Goal: Check status: Check status

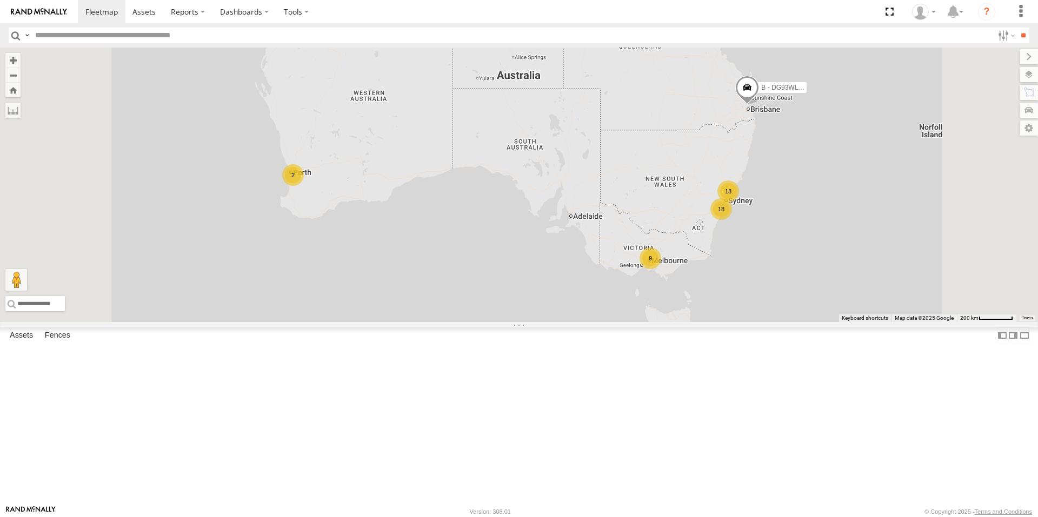
click at [661, 269] on div "9" at bounding box center [651, 259] width 22 height 22
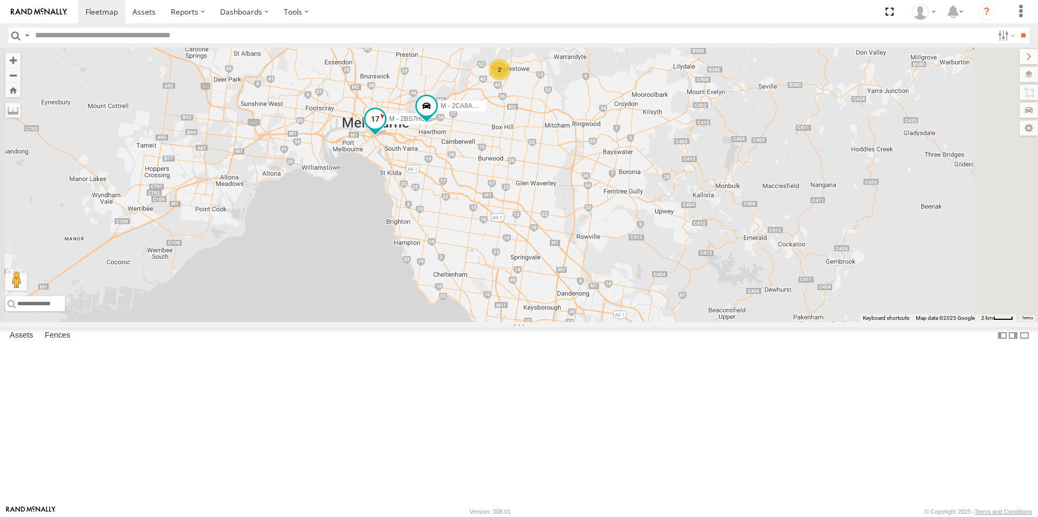
click at [385, 129] on span at bounding box center [374, 118] width 19 height 19
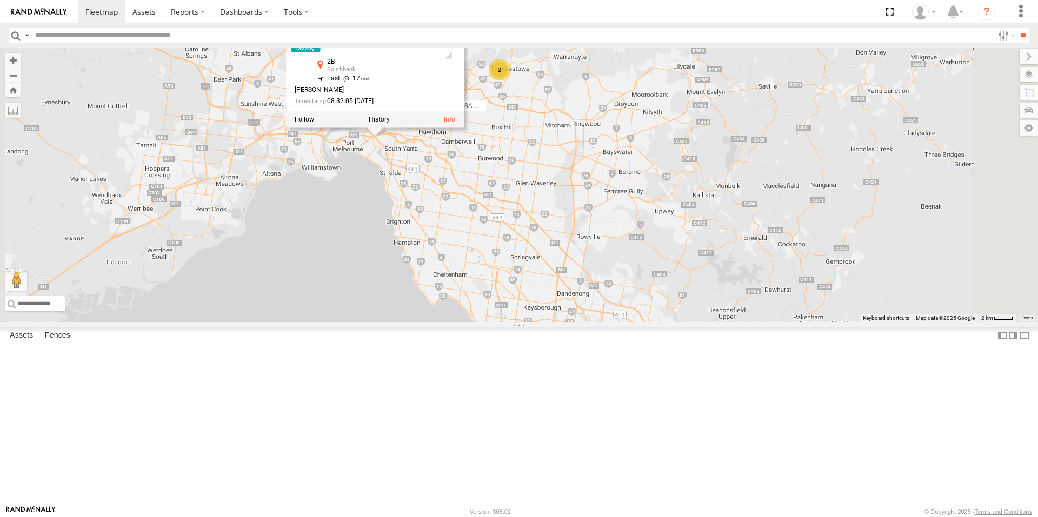
click at [471, 290] on div "B - DG93WL - [PERSON_NAME] M - EVN23K - [PERSON_NAME] 2 3 M - 2BS7HU - [PERSON_…" at bounding box center [519, 185] width 1038 height 275
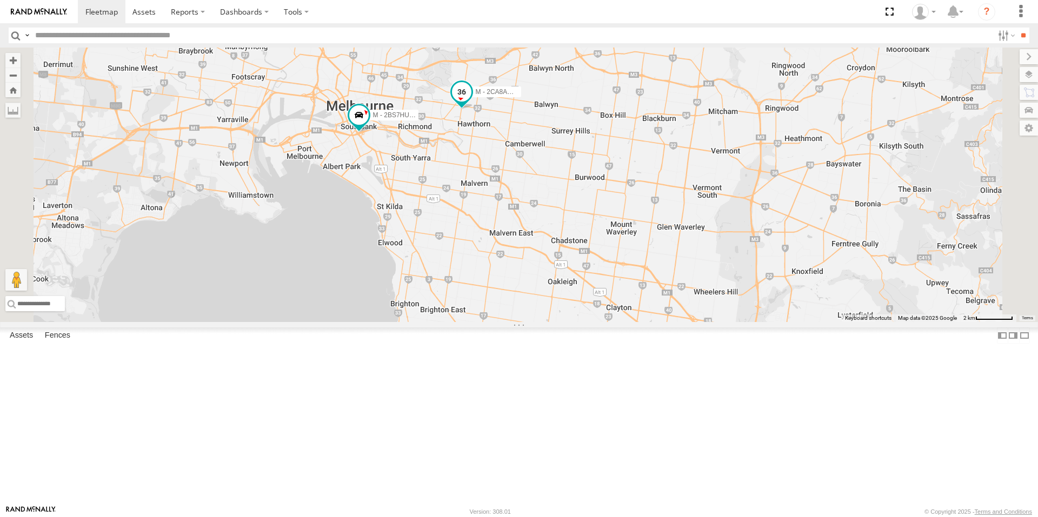
click at [471, 102] on span at bounding box center [461, 92] width 19 height 19
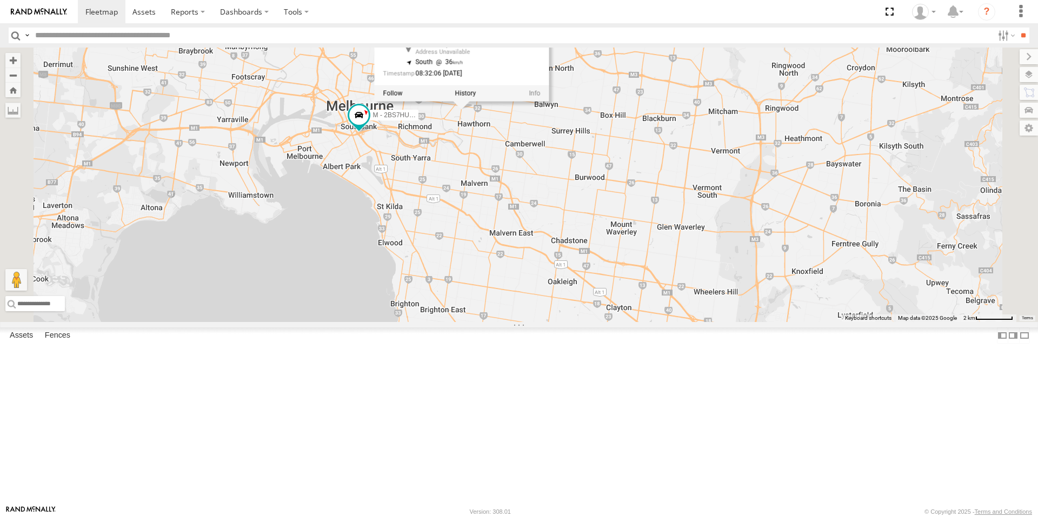
drag, startPoint x: 585, startPoint y: 246, endPoint x: 585, endPoint y: 294, distance: 47.6
click at [585, 294] on div "B - DG93WL - [PERSON_NAME] M - EVN23K - [PERSON_NAME] M - 2BS7HU - [PERSON_NAME…" at bounding box center [519, 185] width 1038 height 275
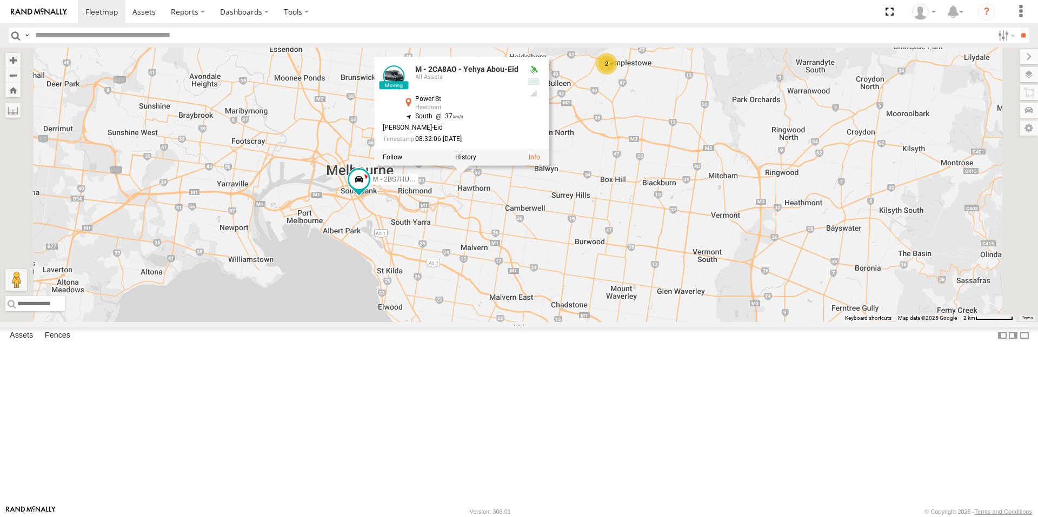
click at [637, 289] on div "B - DG93WL - [PERSON_NAME] M - EVN23K - [PERSON_NAME] M - 2BS7HU - [PERSON_NAME…" at bounding box center [519, 185] width 1038 height 275
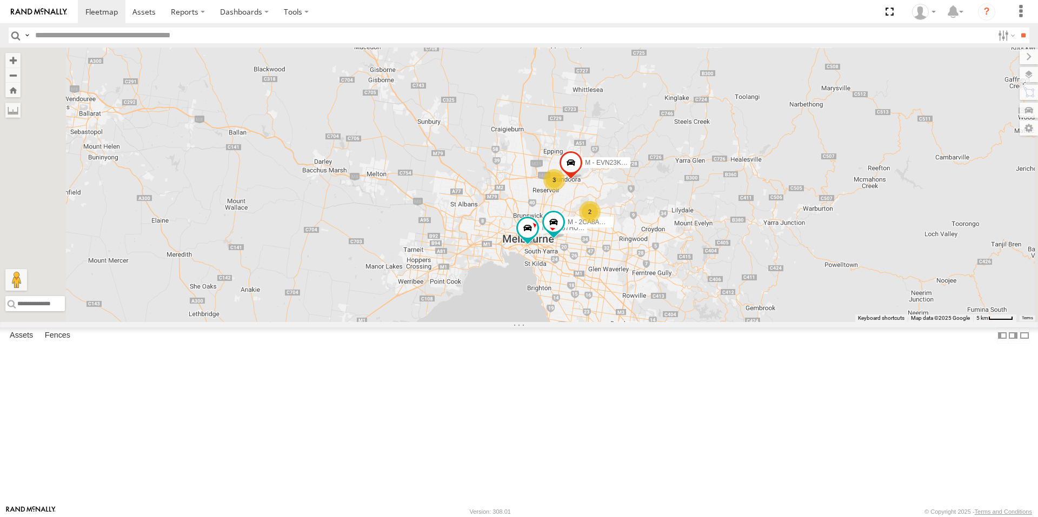
click at [684, 360] on span at bounding box center [672, 345] width 24 height 29
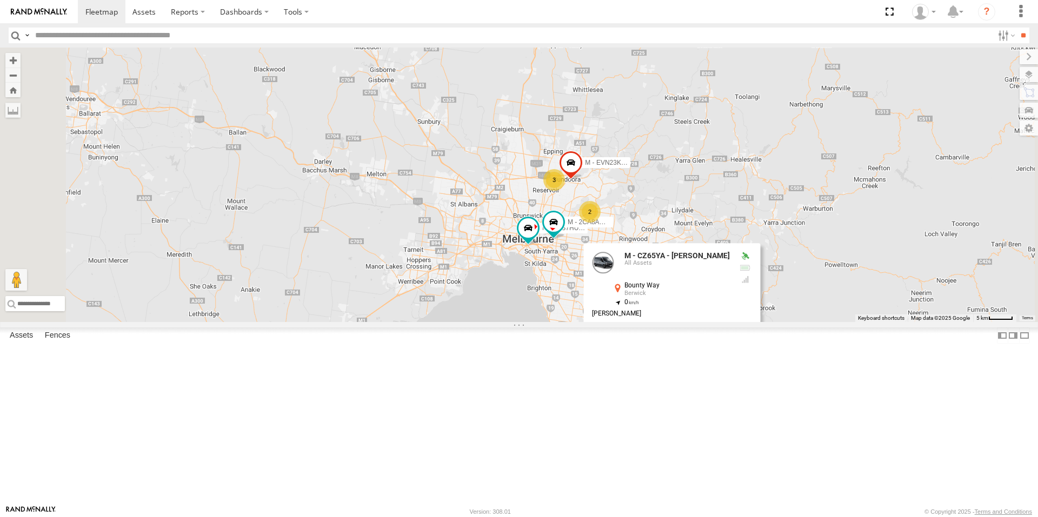
click at [704, 322] on div "B - DG93WL - [PERSON_NAME] M - EVN23K - [PERSON_NAME] M - 2BS7HU - [PERSON_NAME…" at bounding box center [519, 185] width 1038 height 275
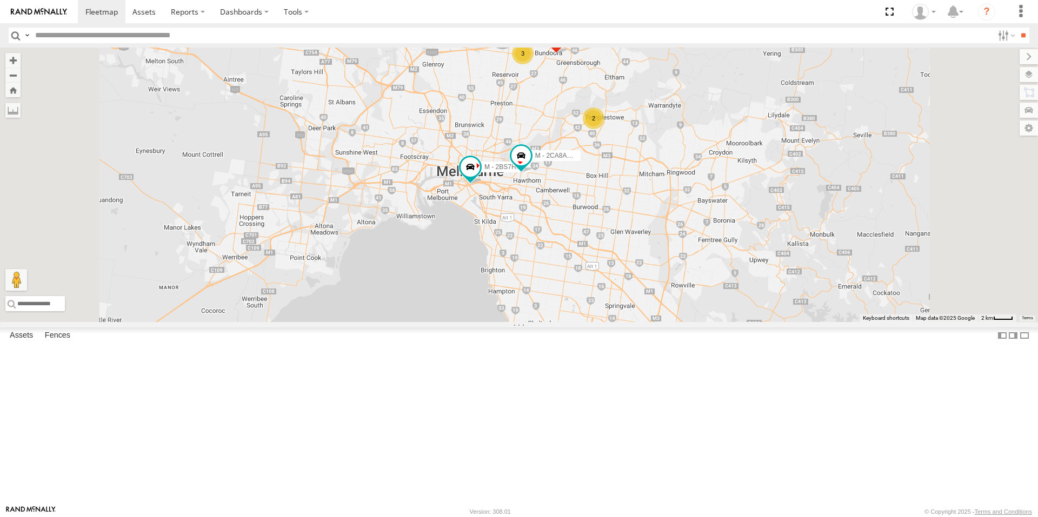
drag, startPoint x: 672, startPoint y: 181, endPoint x: 676, endPoint y: 203, distance: 22.5
click at [676, 203] on div "B - DG93WL - [PERSON_NAME] M - EVN23K - [PERSON_NAME] M - 2BS7HU - [PERSON_NAME…" at bounding box center [519, 185] width 1038 height 275
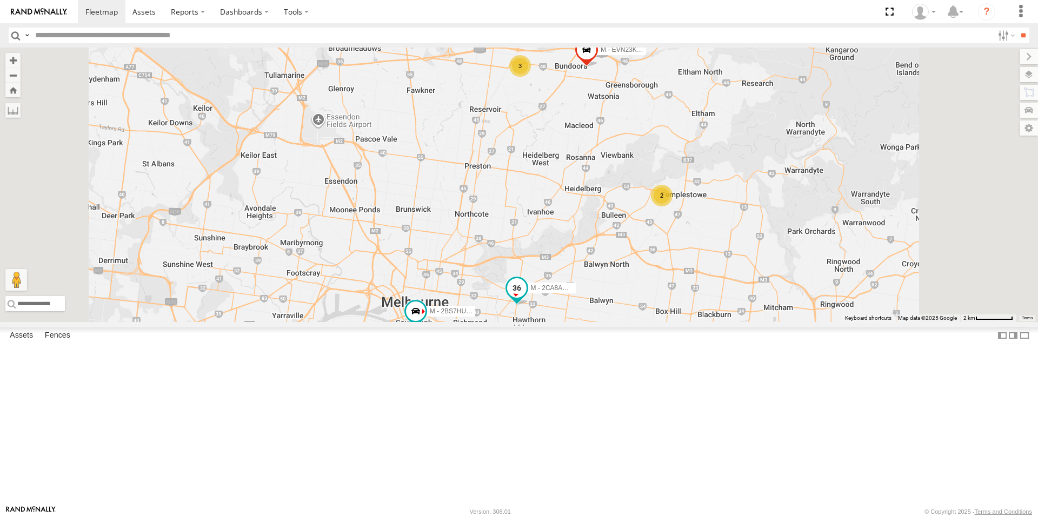
click at [527, 298] on span at bounding box center [516, 288] width 19 height 19
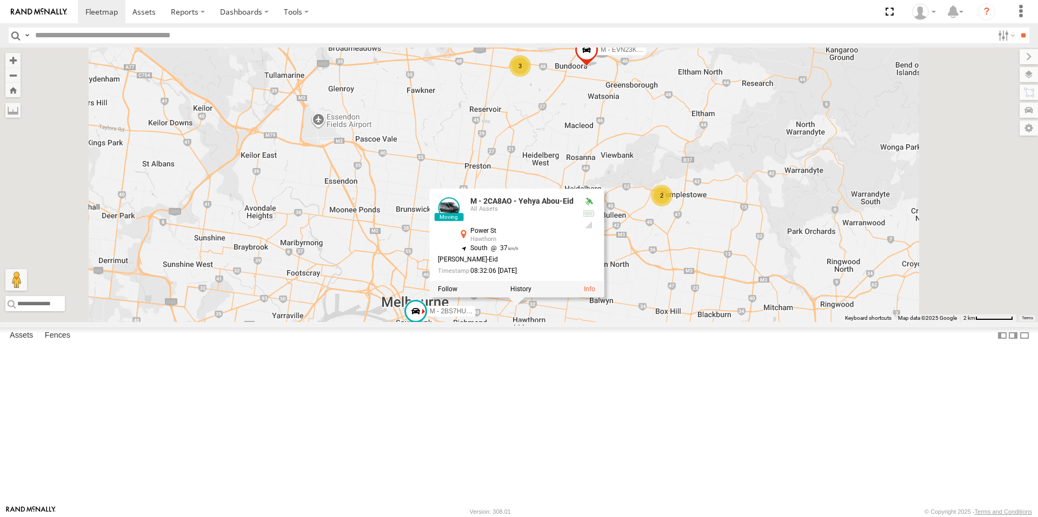
click at [769, 322] on div "B - DG93WL - [PERSON_NAME] M - EVN23K - [PERSON_NAME] M - 2BS7HU - [PERSON_NAME…" at bounding box center [519, 185] width 1038 height 275
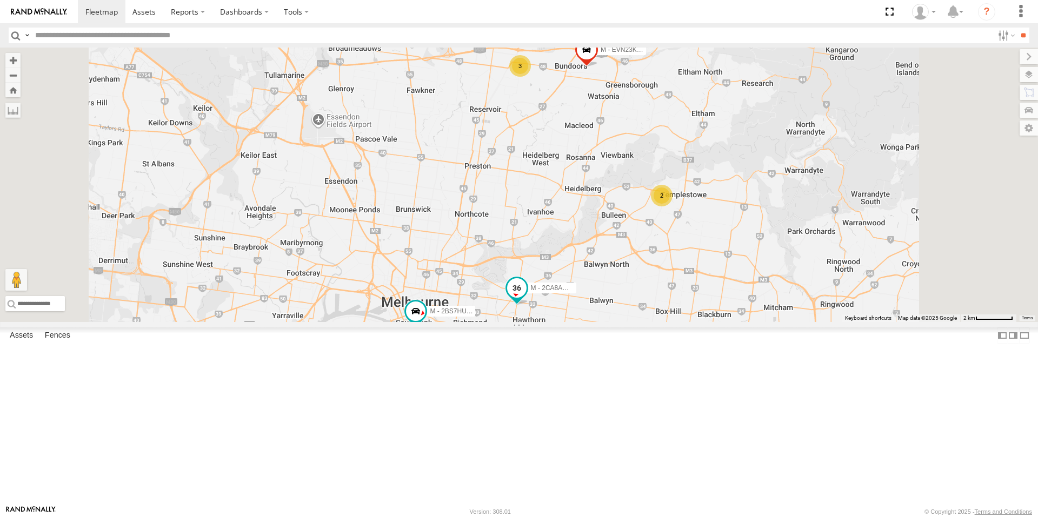
click at [527, 298] on span at bounding box center [516, 288] width 19 height 19
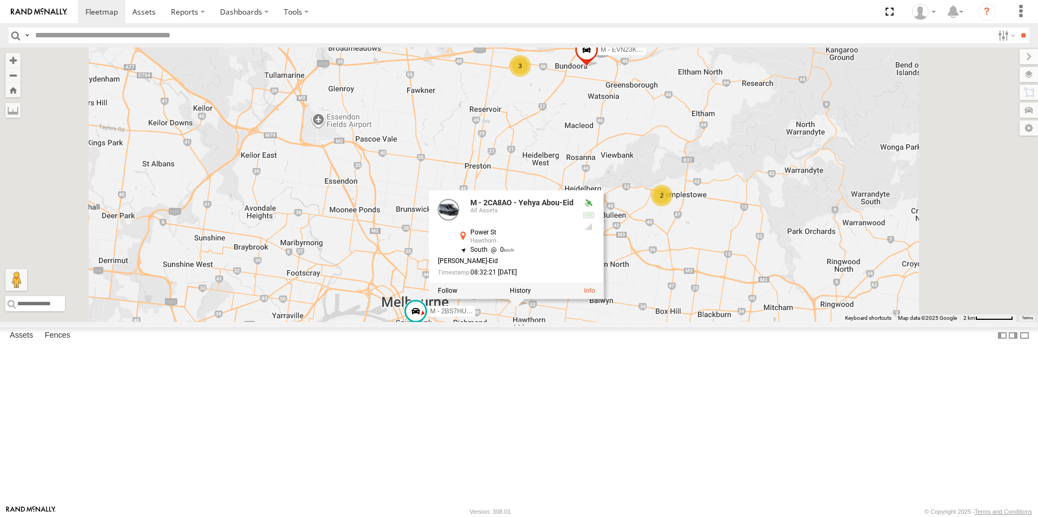
click at [628, 322] on div "B - DG93WL - [PERSON_NAME] M - EVN23K - [PERSON_NAME] M - 2BS7HU - [PERSON_NAME…" at bounding box center [519, 185] width 1038 height 275
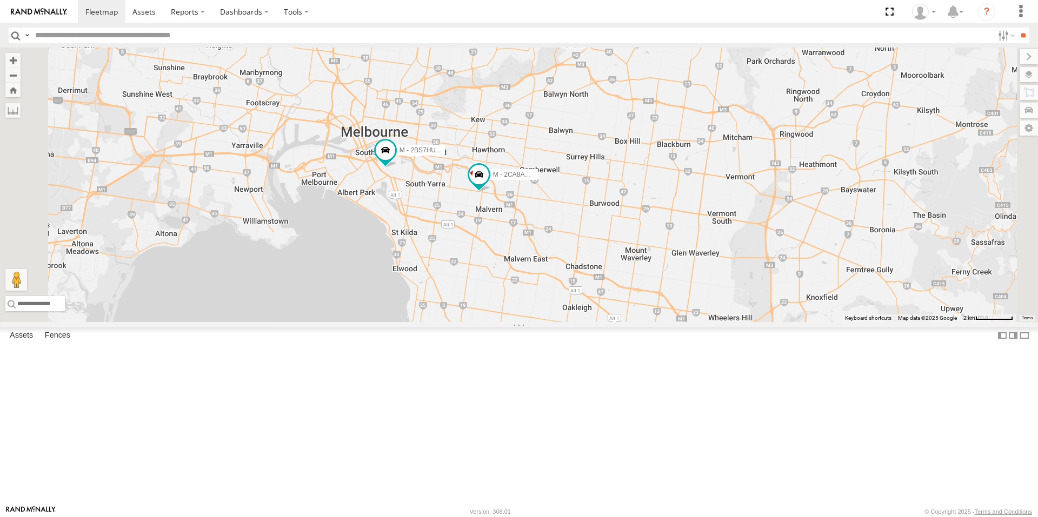
drag, startPoint x: 622, startPoint y: 443, endPoint x: 581, endPoint y: 264, distance: 183.7
click at [581, 264] on div "M - EVN23K - [PERSON_NAME] M - 2BS7HU - [PERSON_NAME] M - 2CA8AO - Yehya Abou-E…" at bounding box center [519, 185] width 1038 height 275
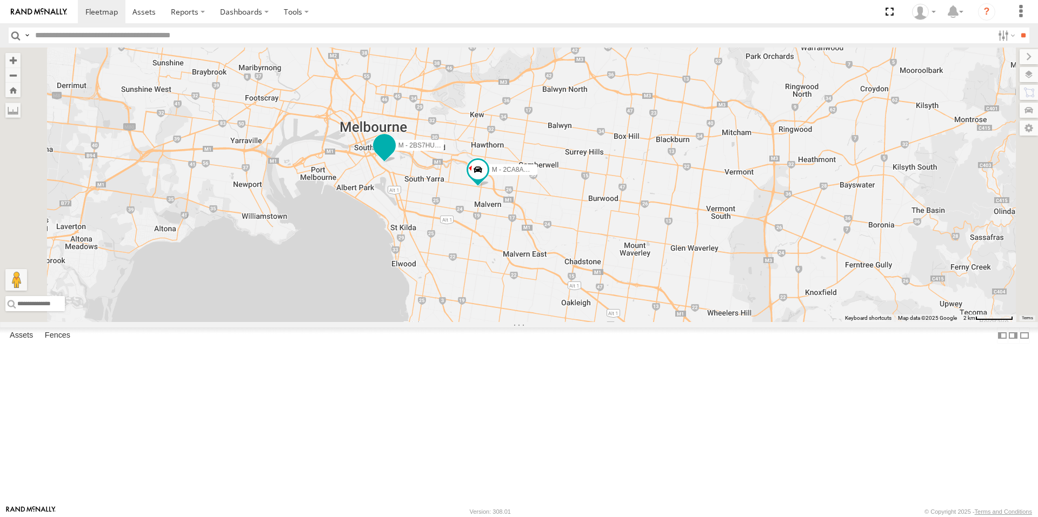
click at [394, 155] on span at bounding box center [384, 145] width 19 height 19
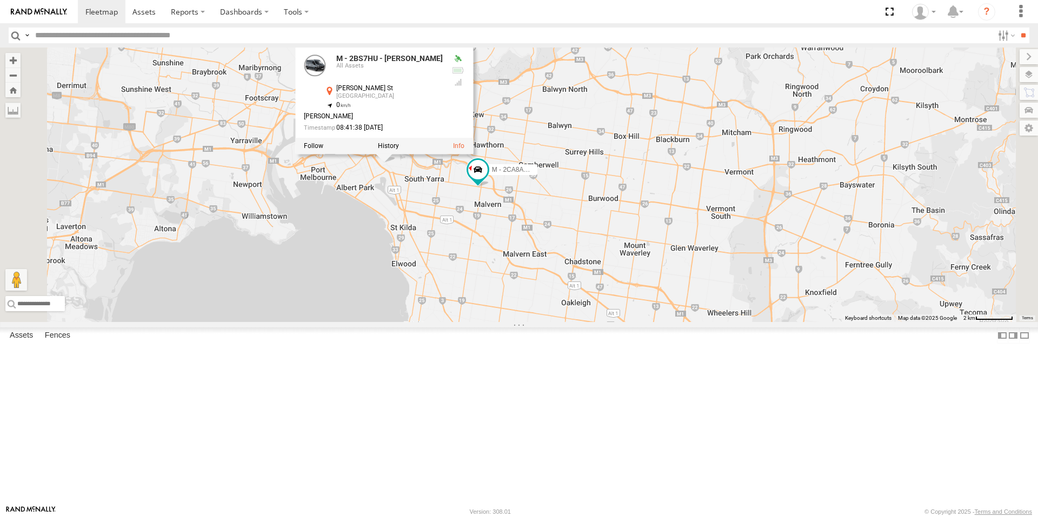
click at [497, 318] on div "M - EVN23K - [PERSON_NAME] M - 2BS7HU - [PERSON_NAME] M - 2CA8AO - Yehya Abou-E…" at bounding box center [519, 185] width 1038 height 275
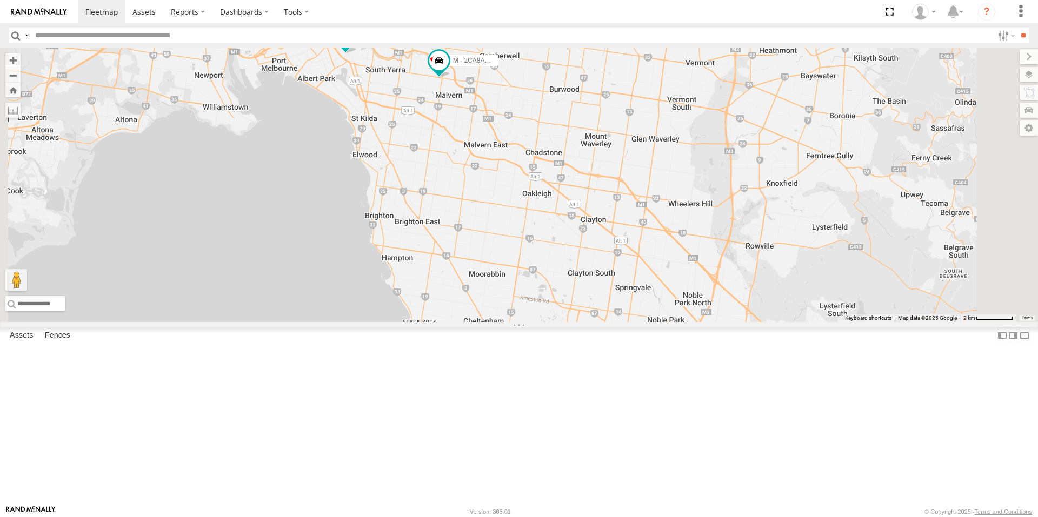
drag, startPoint x: 525, startPoint y: 383, endPoint x: 486, endPoint y: 264, distance: 125.7
click at [486, 264] on div "M - EVN23K - [PERSON_NAME] M - 2BS7HU - [PERSON_NAME] M - 2CA8AO - Yehya Abou-E…" at bounding box center [519, 185] width 1038 height 275
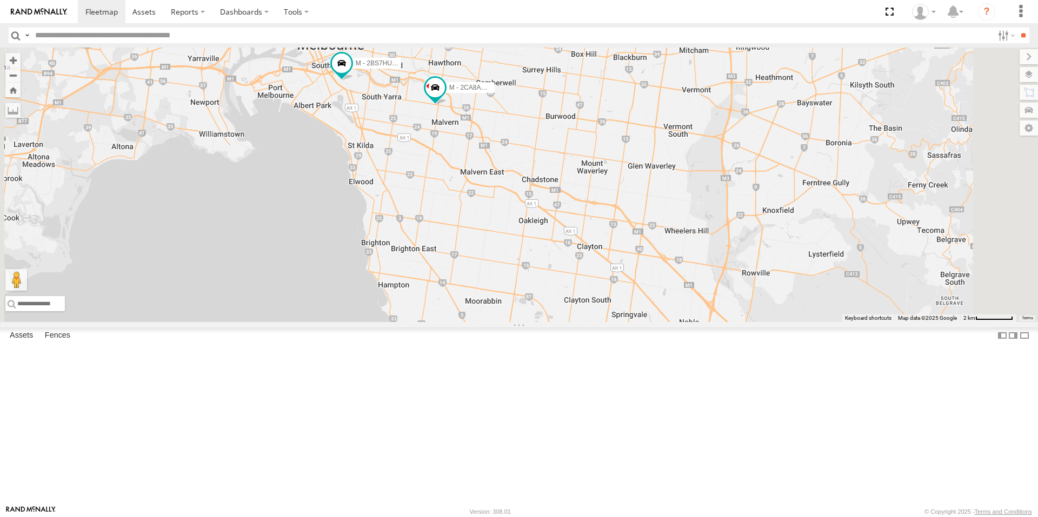
drag, startPoint x: 670, startPoint y: 279, endPoint x: 665, endPoint y: 335, distance: 55.9
click at [665, 322] on div "M - EVN23K - [PERSON_NAME] M - 2BS7HU - [PERSON_NAME] M - 2CA8AO - Yehya Abou-E…" at bounding box center [519, 185] width 1038 height 275
